Goal: Task Accomplishment & Management: Manage account settings

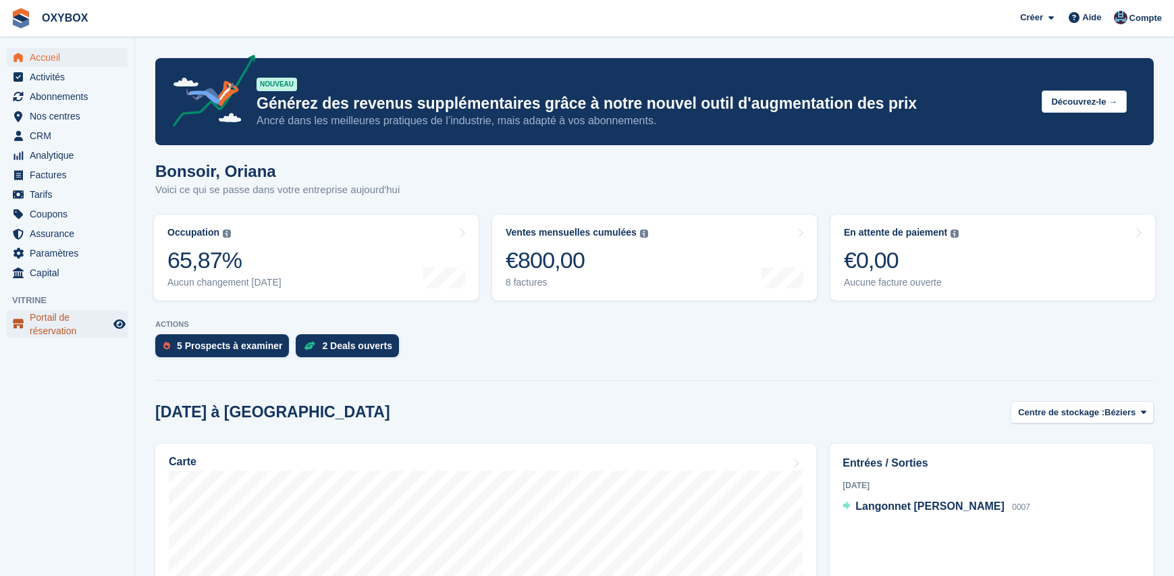
click at [76, 320] on span "Portail de réservation" at bounding box center [70, 324] width 81 height 27
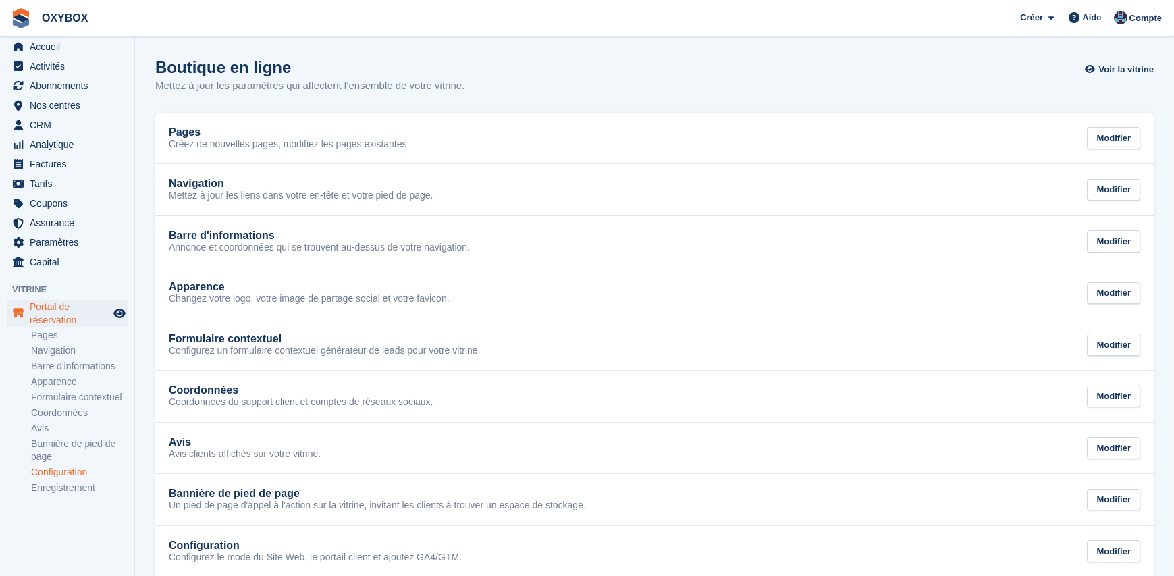
scroll to position [29, 0]
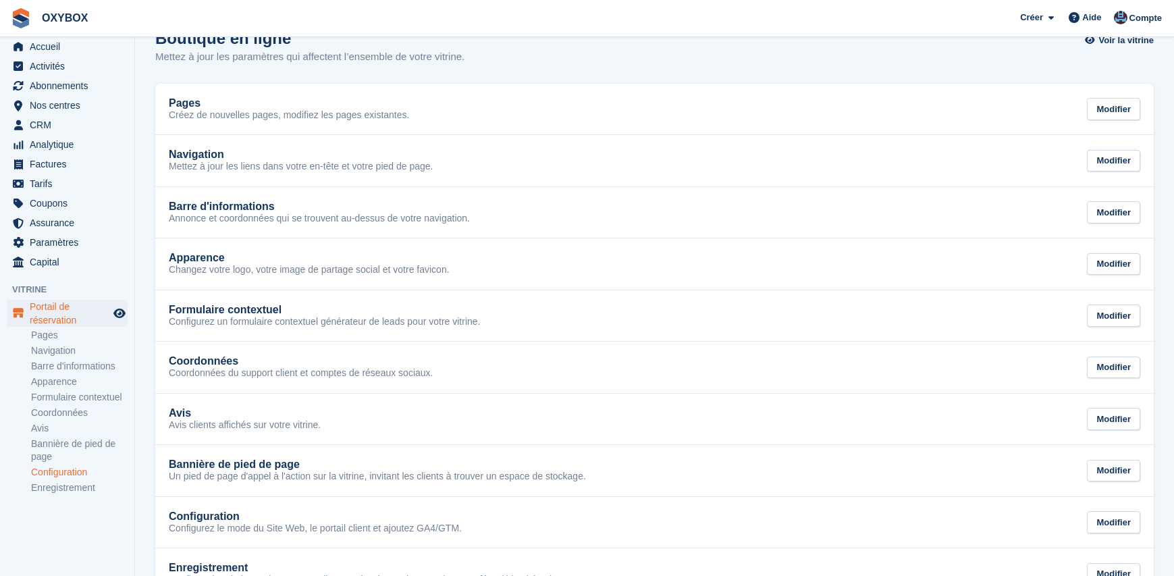
click at [59, 472] on link "Configuration" at bounding box center [79, 472] width 97 height 13
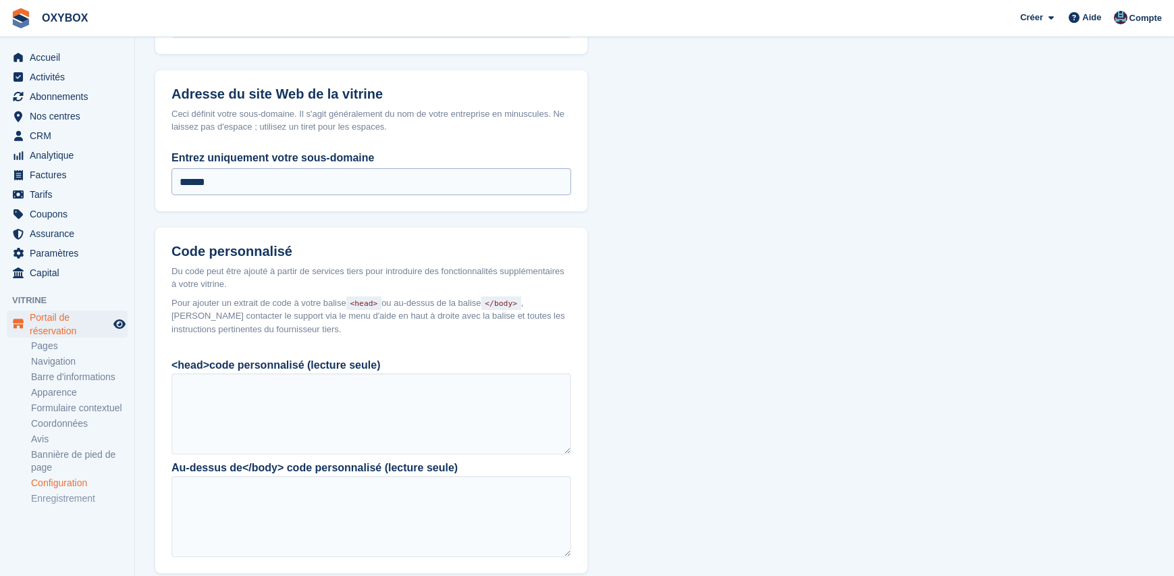
scroll to position [1017, 0]
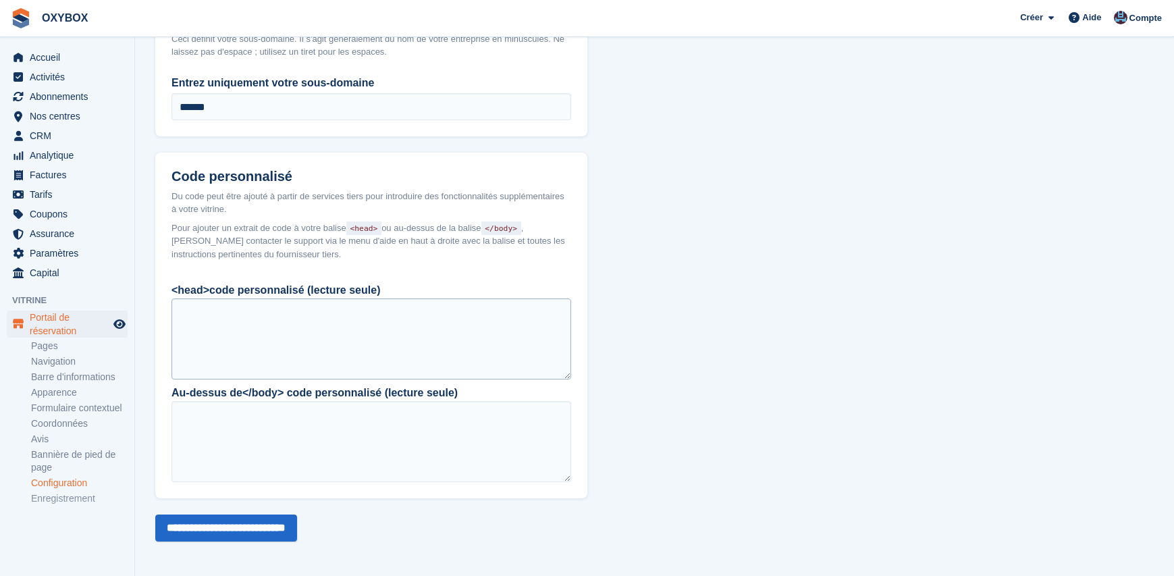
click at [411, 315] on div at bounding box center [372, 339] width 400 height 81
click at [396, 309] on div at bounding box center [372, 339] width 400 height 81
click at [380, 307] on div at bounding box center [372, 339] width 400 height 81
click at [368, 311] on div at bounding box center [372, 339] width 400 height 81
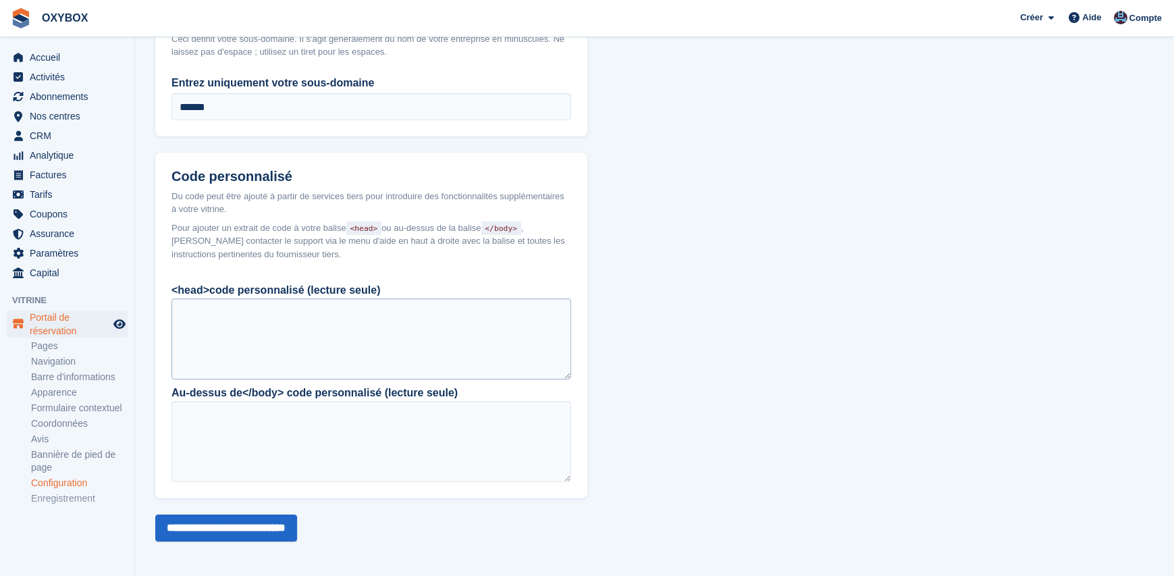
click at [368, 311] on div at bounding box center [372, 339] width 400 height 81
click at [347, 414] on div at bounding box center [372, 441] width 400 height 81
click at [346, 415] on div at bounding box center [372, 441] width 400 height 81
